Goal: Transaction & Acquisition: Purchase product/service

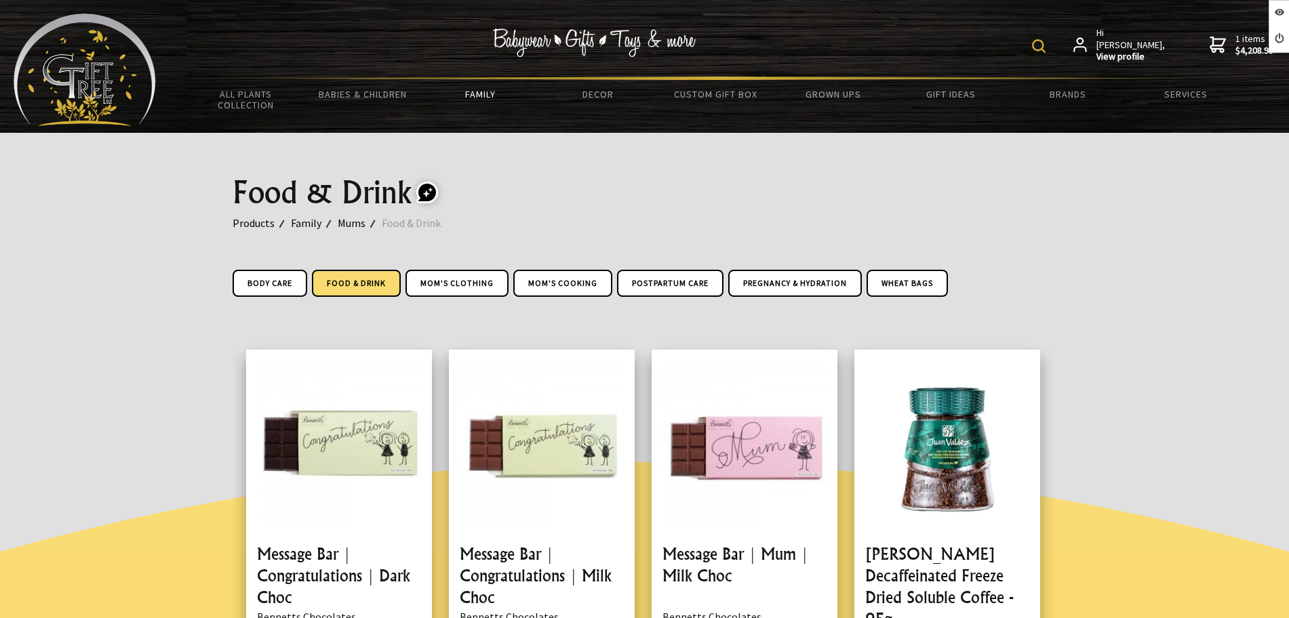
click at [140, 70] on img at bounding box center [85, 70] width 142 height 113
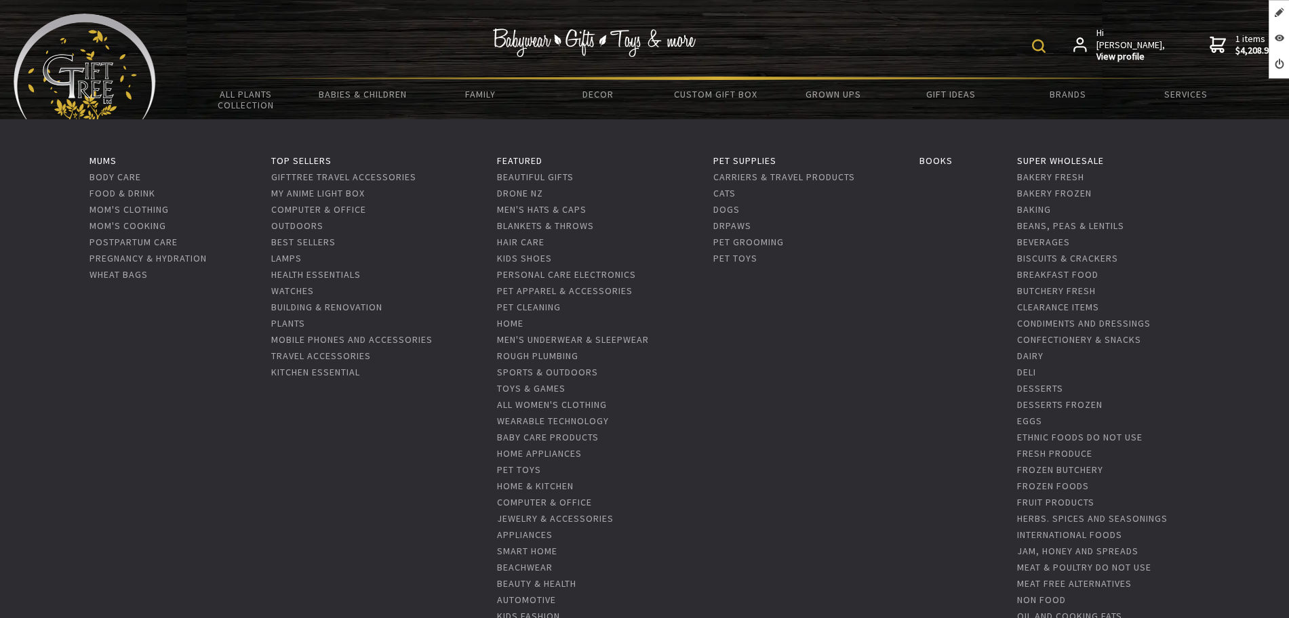
scroll to position [424, 0]
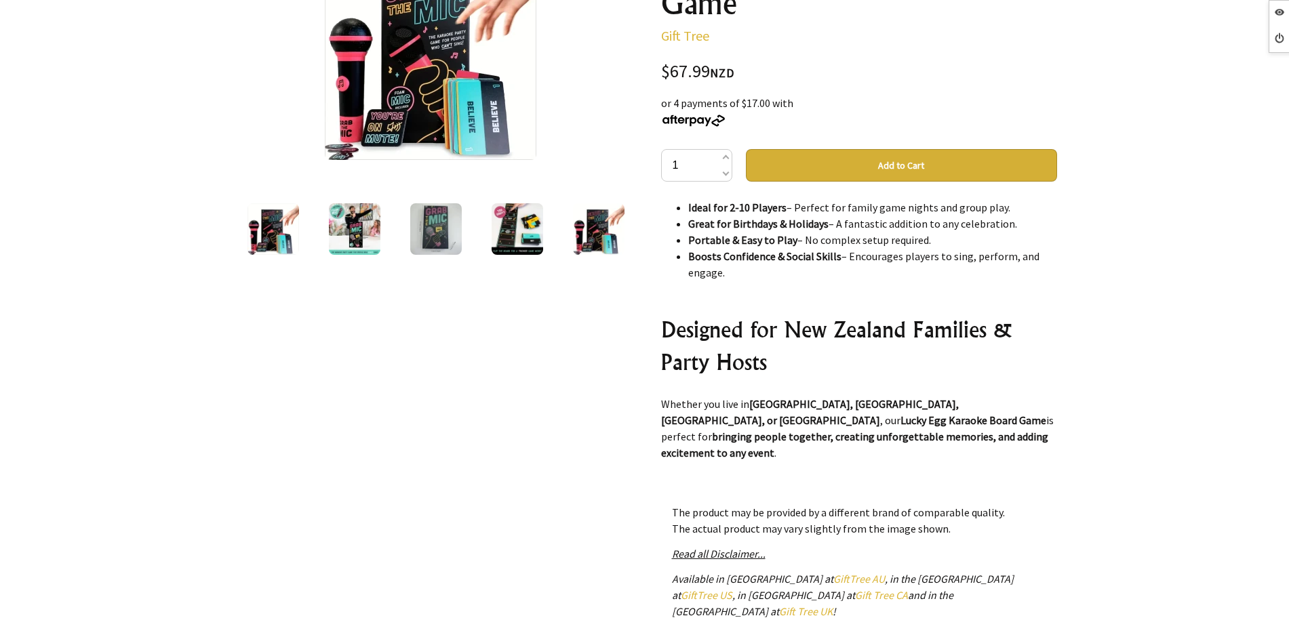
scroll to position [763, 0]
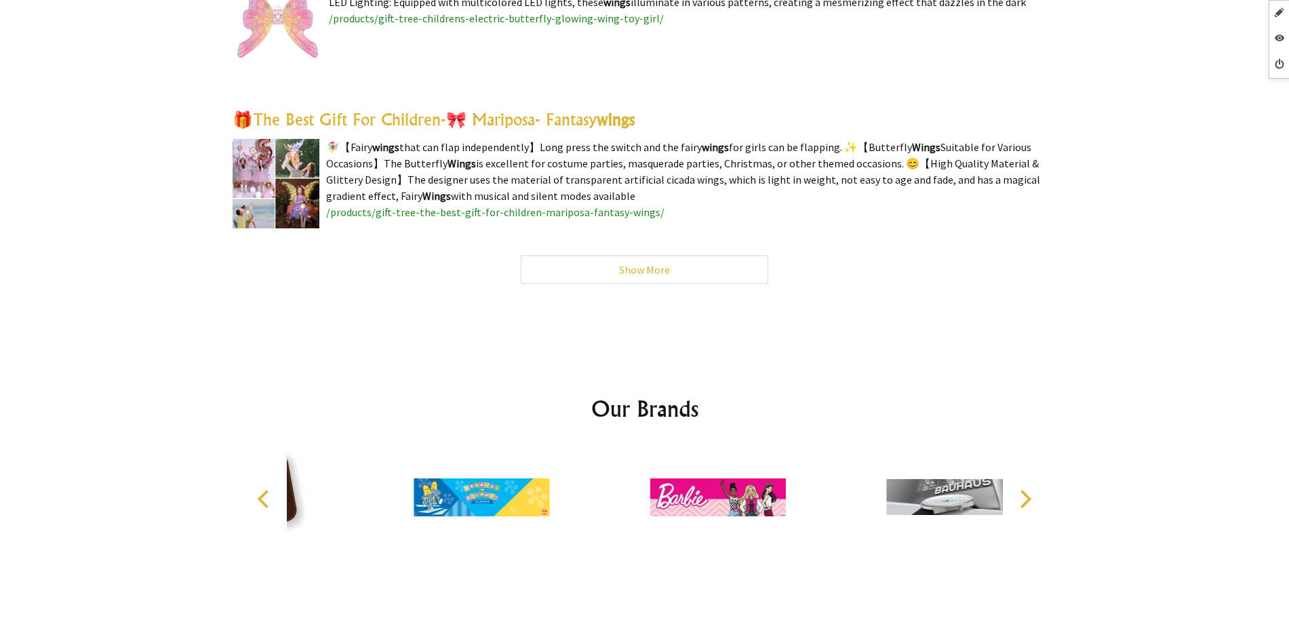
scroll to position [4313, 0]
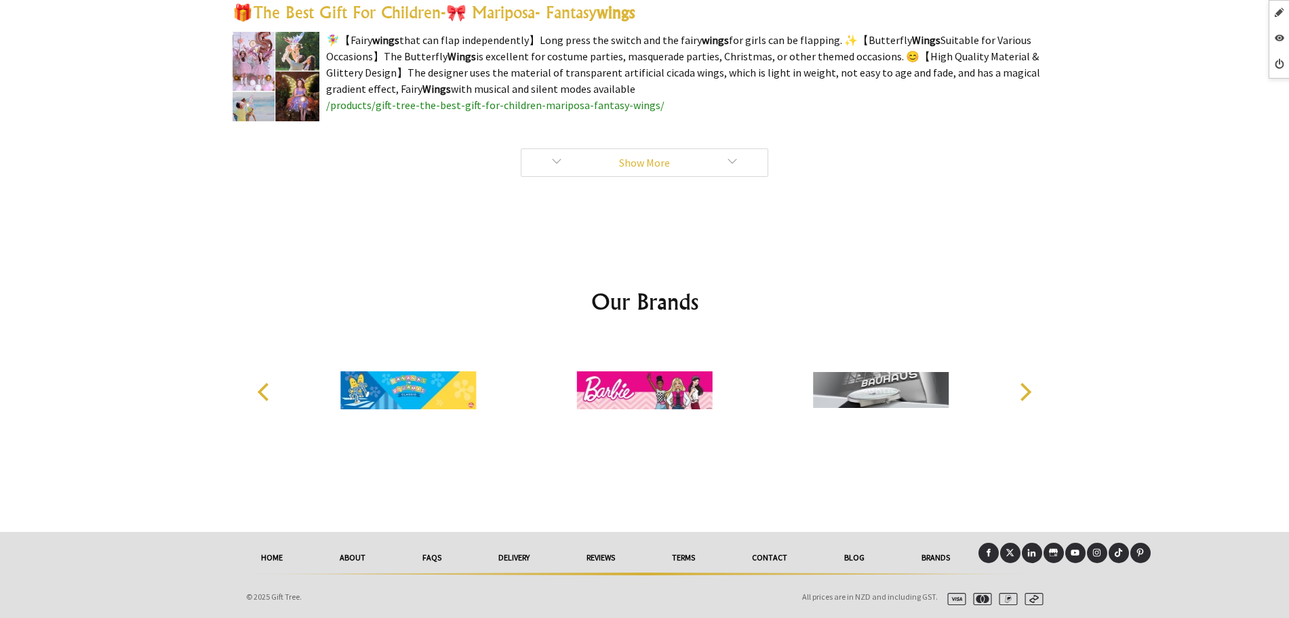
click at [627, 165] on link "Show More" at bounding box center [644, 162] width 247 height 28
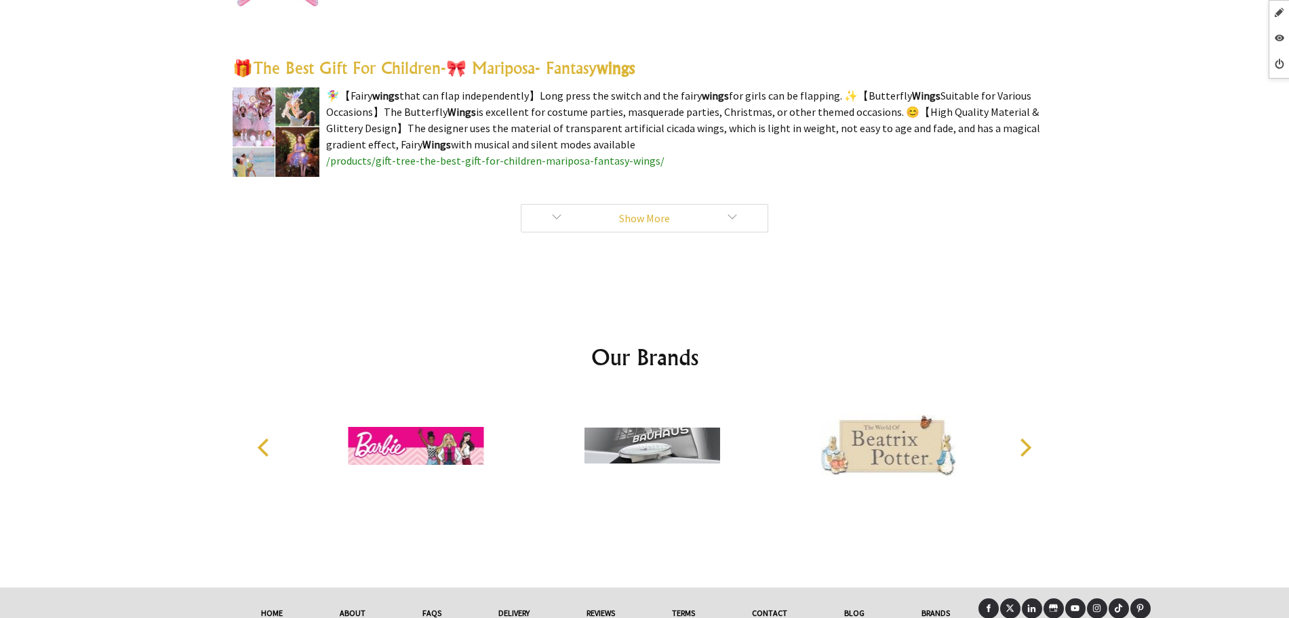
scroll to position [4229, 0]
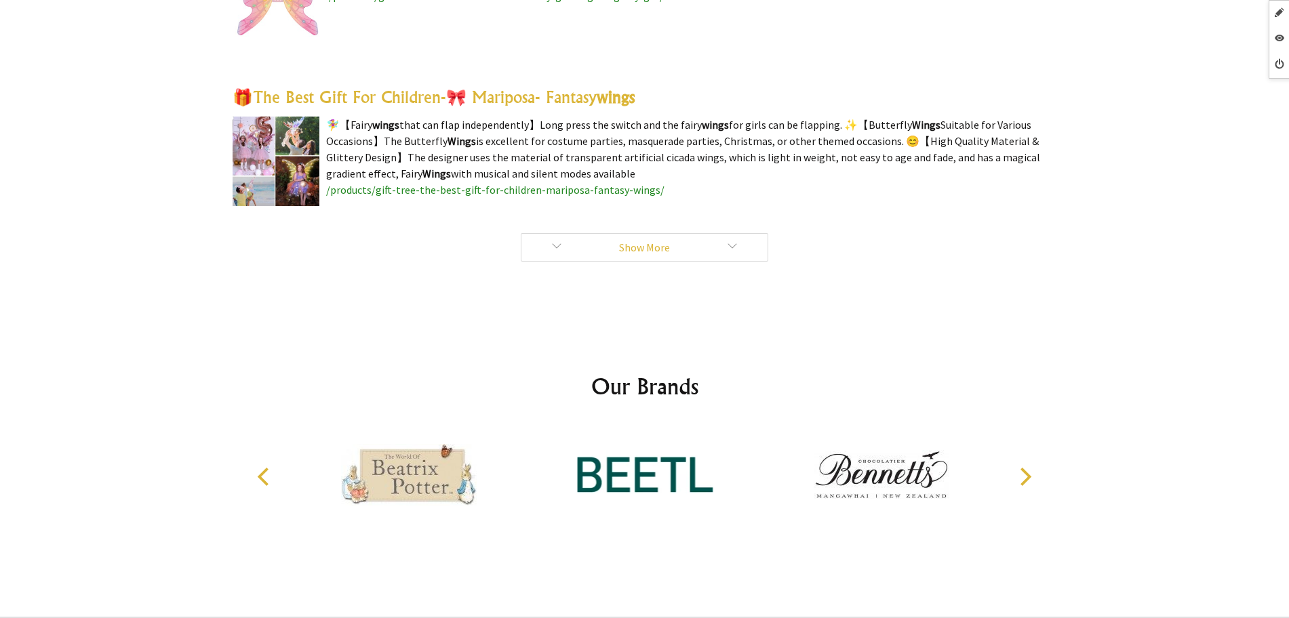
click at [578, 245] on link "Show More" at bounding box center [644, 247] width 247 height 28
